Goal: Task Accomplishment & Management: Complete application form

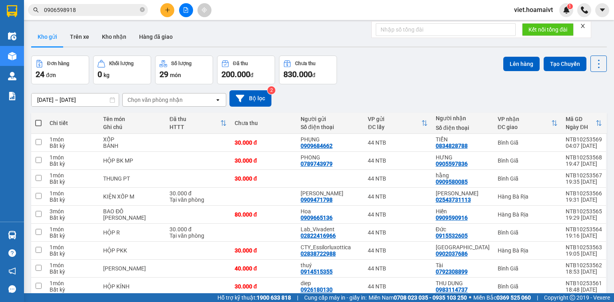
scroll to position [78, 0]
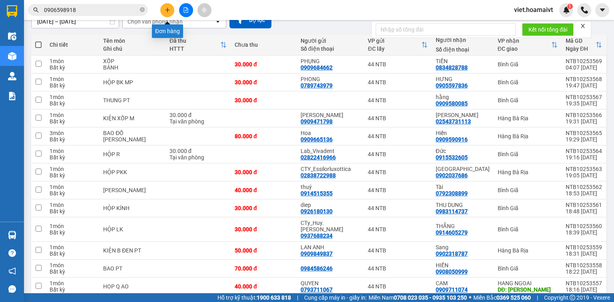
click at [165, 7] on icon "plus" at bounding box center [168, 10] width 6 height 6
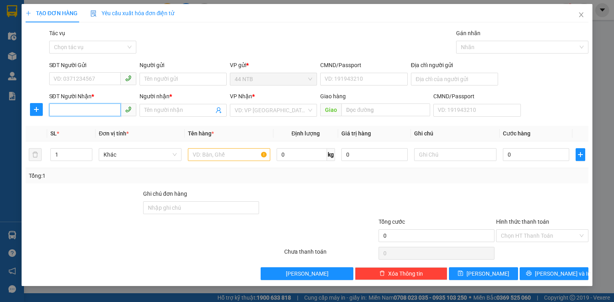
click at [96, 111] on input "SĐT Người Nhận *" at bounding box center [85, 110] width 72 height 13
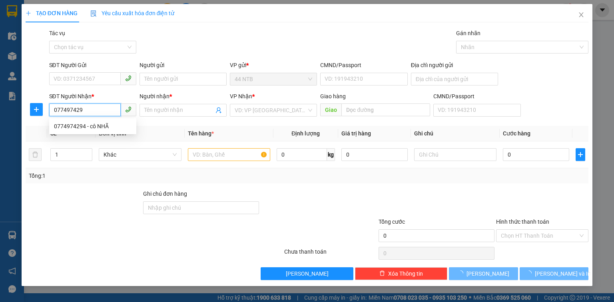
type input "0774974294"
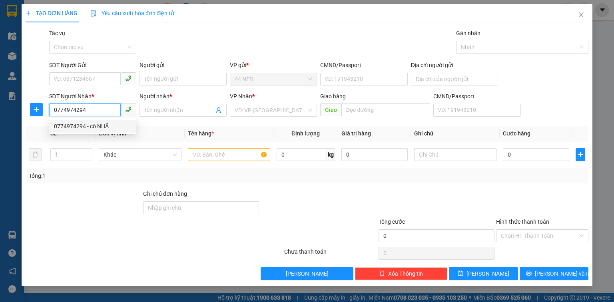
click at [104, 128] on div "0774974294 - cô NHÃ" at bounding box center [93, 126] width 78 height 9
type input "cô NHÃ"
type input "Th.Chiếu_TV"
type input "0774974294"
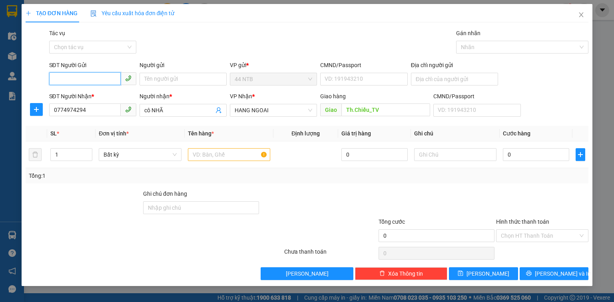
click at [94, 78] on input "SĐT Người Gửi" at bounding box center [85, 78] width 72 height 13
click at [88, 96] on div "0789718310 - THÉN" at bounding box center [93, 95] width 78 height 9
type input "0789718310"
type input "THÉN"
click at [245, 155] on input "text" at bounding box center [229, 154] width 82 height 13
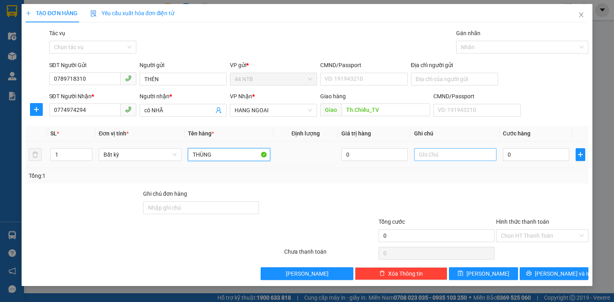
type input "THÙNG"
click at [438, 157] on input "text" at bounding box center [455, 154] width 82 height 13
type input "BÁNH"
click at [524, 154] on input "0" at bounding box center [536, 154] width 66 height 13
type input "4"
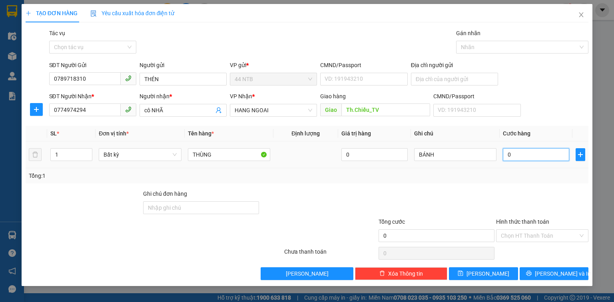
type input "4"
type input "40"
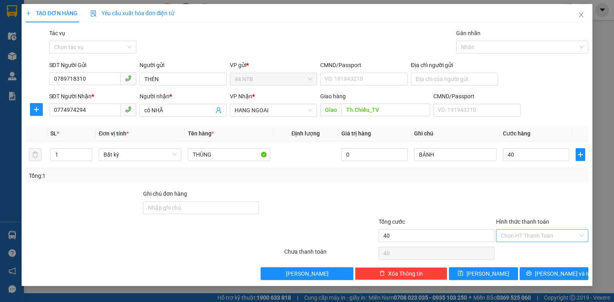
type input "40.000"
click at [526, 236] on input "Hình thức thanh toán" at bounding box center [539, 236] width 77 height 12
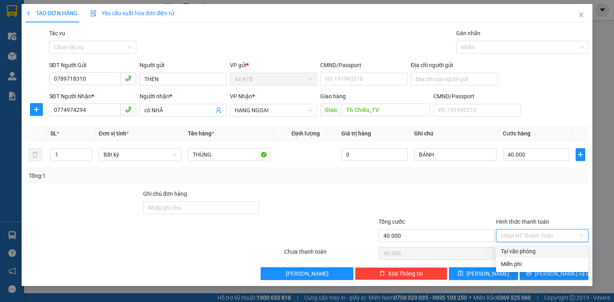
click at [530, 252] on div "Tại văn phòng" at bounding box center [542, 251] width 83 height 9
type input "0"
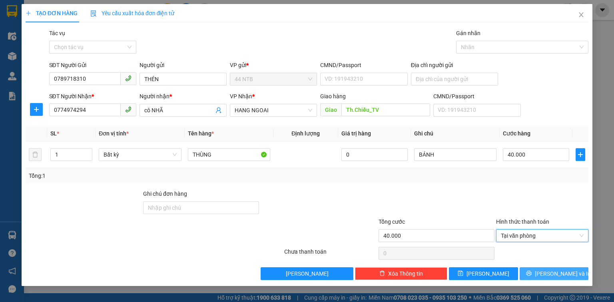
click at [544, 272] on button "[PERSON_NAME] và In" at bounding box center [554, 274] width 69 height 13
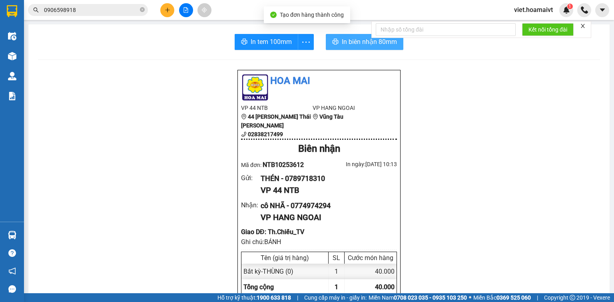
click at [360, 39] on span "In biên nhận 80mm" at bounding box center [369, 42] width 55 height 10
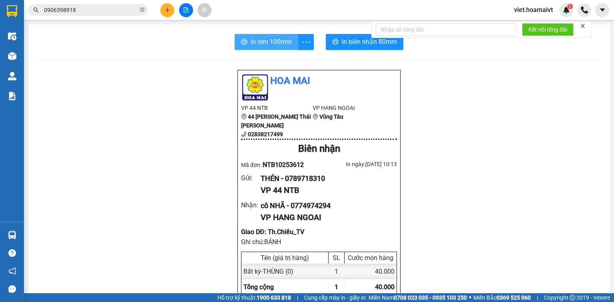
click at [271, 42] on span "In tem 100mm" at bounding box center [271, 42] width 41 height 10
